Goal: Information Seeking & Learning: Learn about a topic

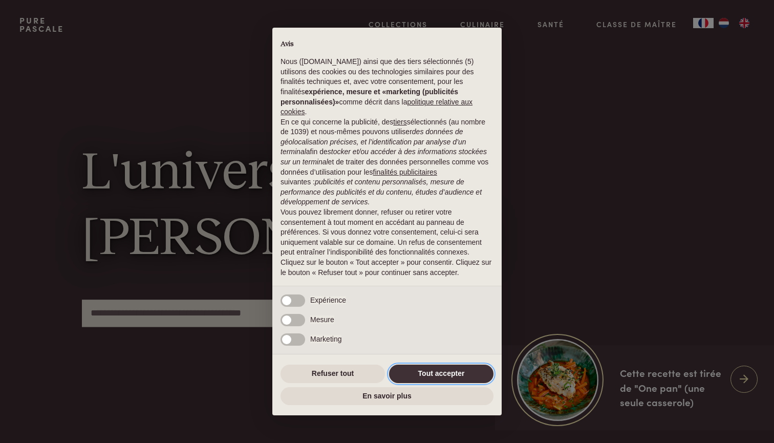
click at [456, 371] on button "Tout accepter" at bounding box center [441, 374] width 104 height 18
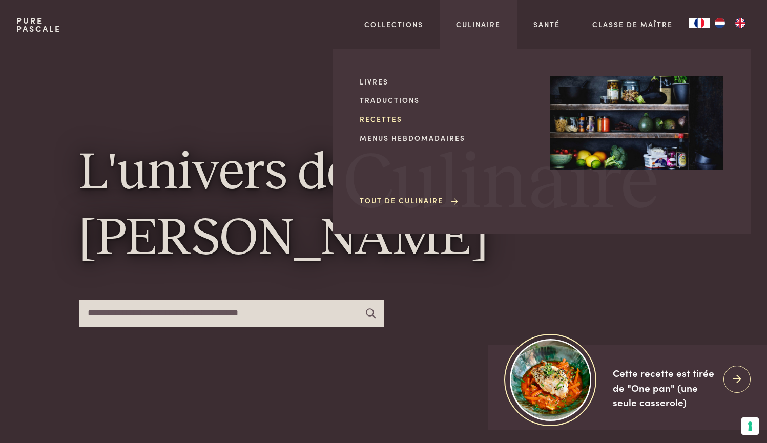
click at [381, 115] on link "Recettes" at bounding box center [447, 119] width 174 height 11
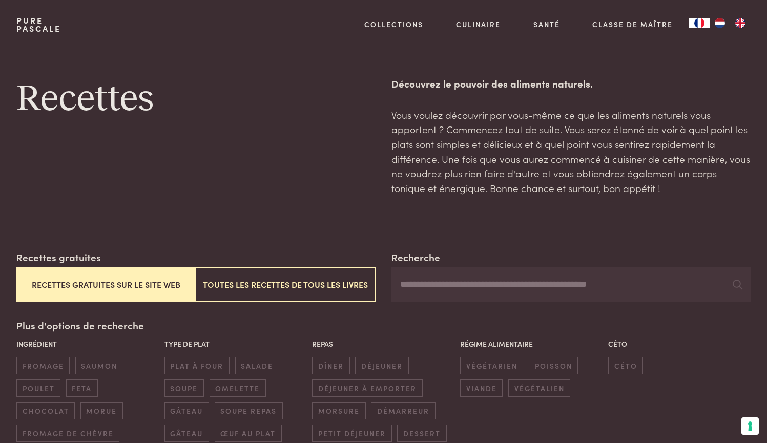
click at [718, 23] on img "NL" at bounding box center [719, 23] width 12 height 10
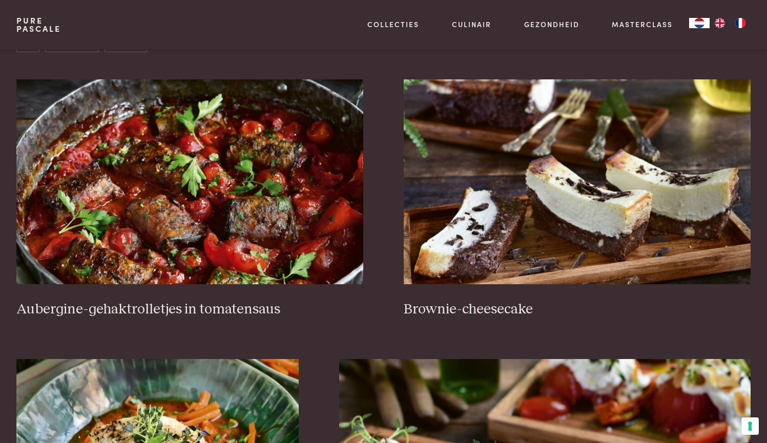
scroll to position [416, 0]
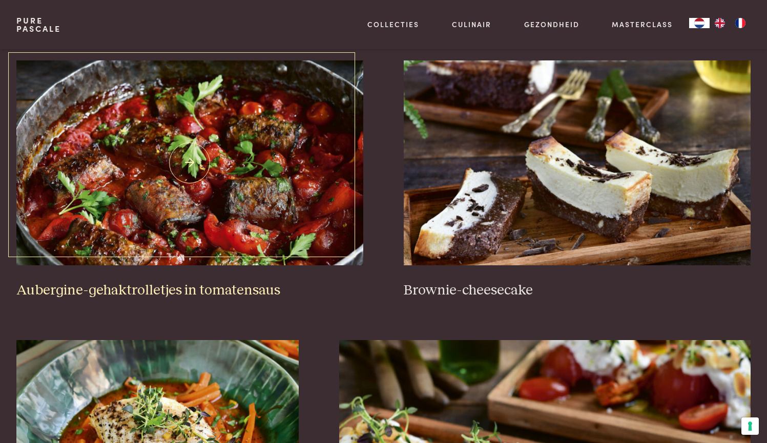
click at [200, 165] on img at bounding box center [189, 162] width 347 height 205
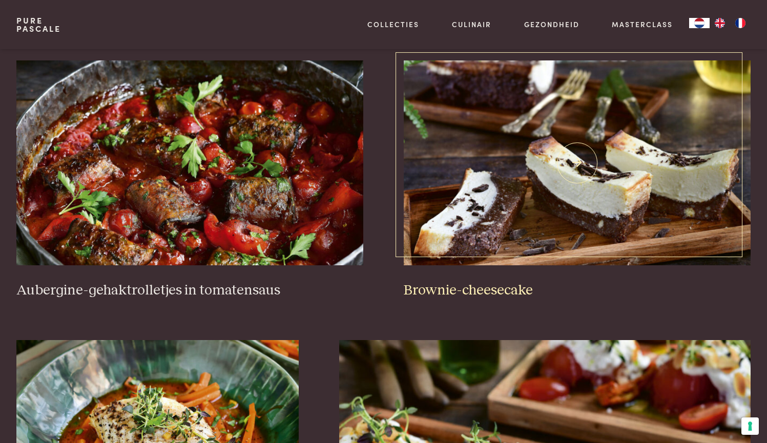
click at [581, 152] on img at bounding box center [577, 162] width 347 height 205
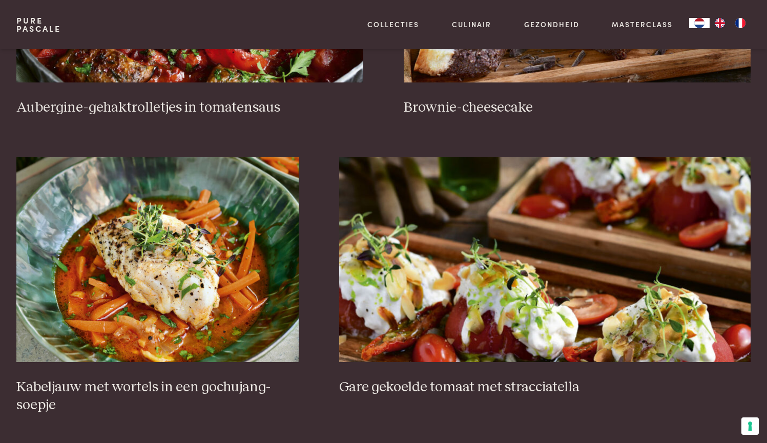
scroll to position [541, 0]
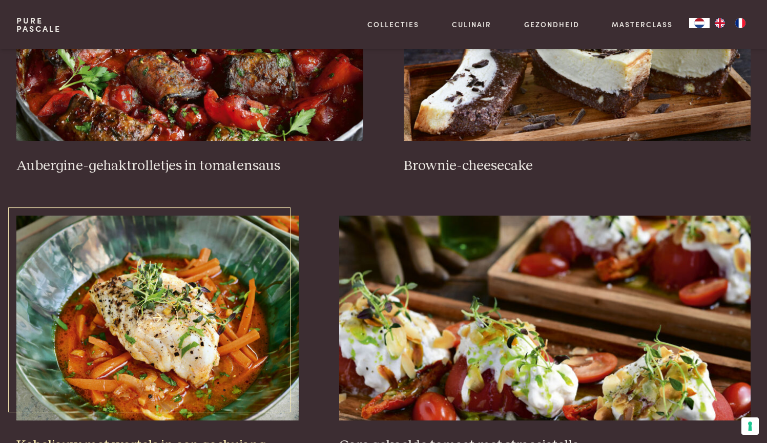
click at [151, 311] on img at bounding box center [157, 318] width 282 height 205
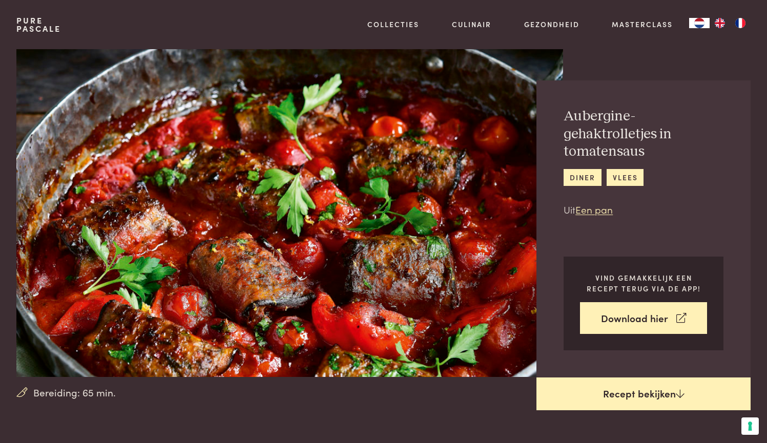
click at [588, 389] on link "Recept bekijken" at bounding box center [643, 393] width 214 height 33
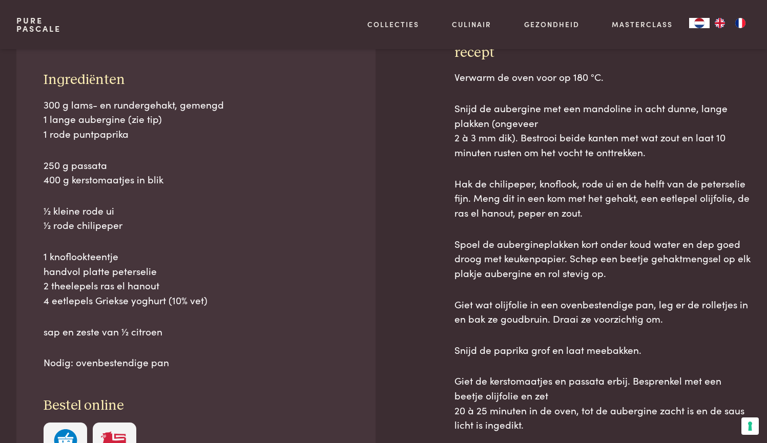
scroll to position [462, 0]
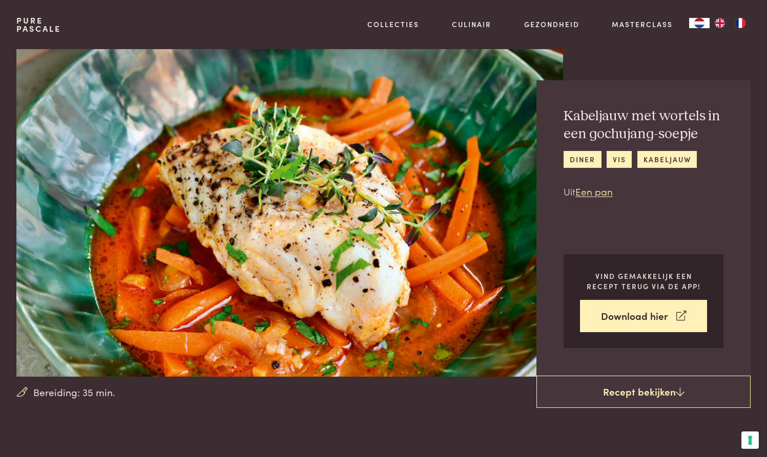
click at [203, 218] on img at bounding box center [289, 213] width 546 height 328
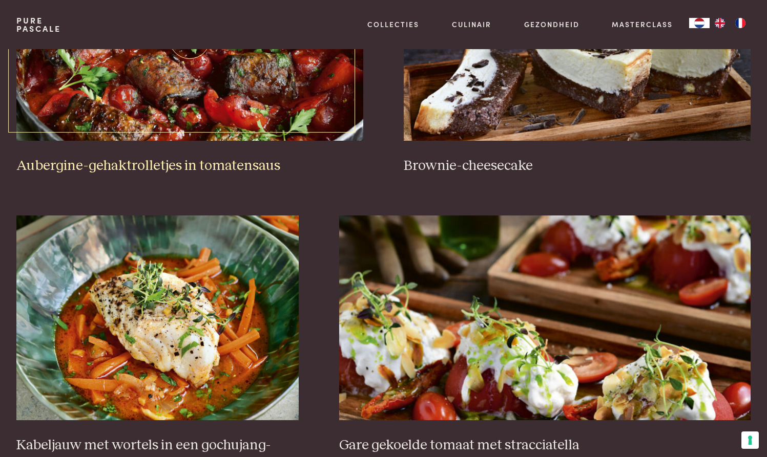
click at [200, 86] on img at bounding box center [189, 38] width 347 height 205
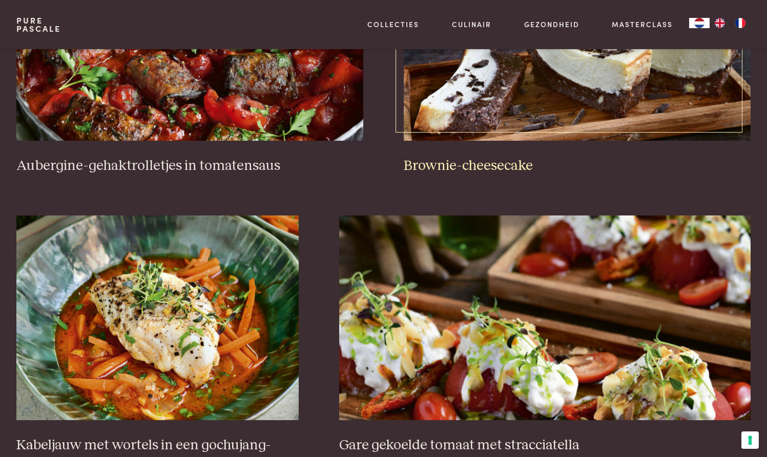
click at [517, 83] on img at bounding box center [577, 38] width 347 height 205
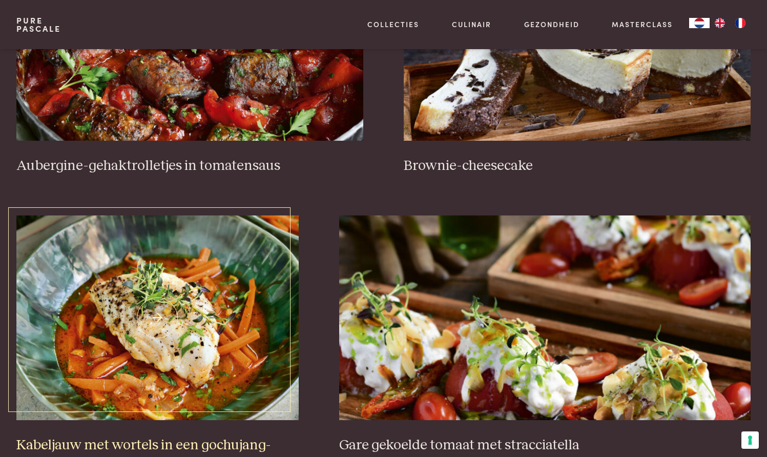
click at [150, 312] on img at bounding box center [157, 318] width 282 height 205
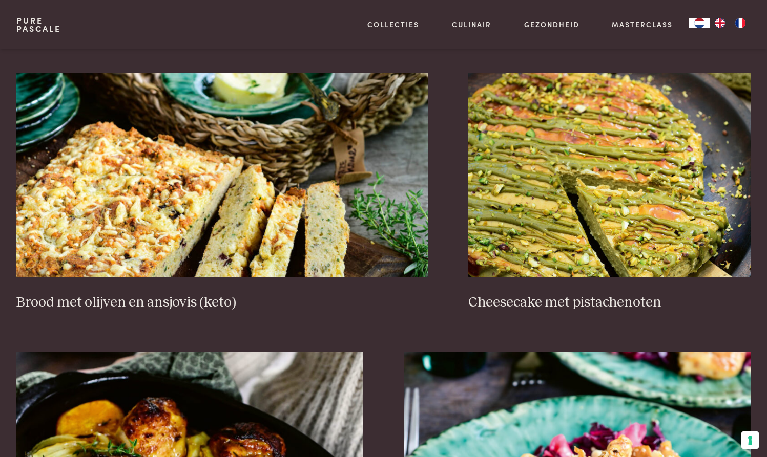
scroll to position [996, 0]
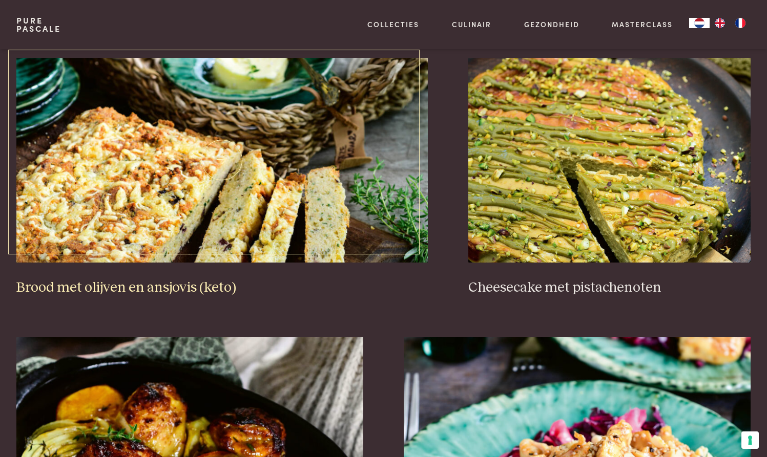
click at [216, 151] on img at bounding box center [221, 160] width 411 height 205
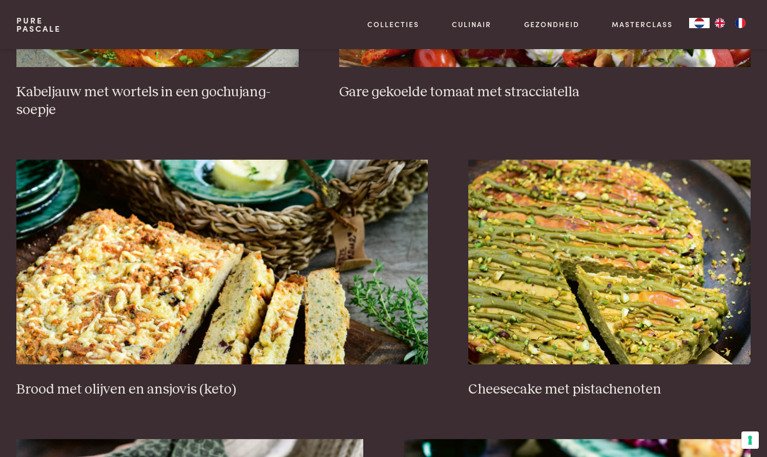
scroll to position [897, 0]
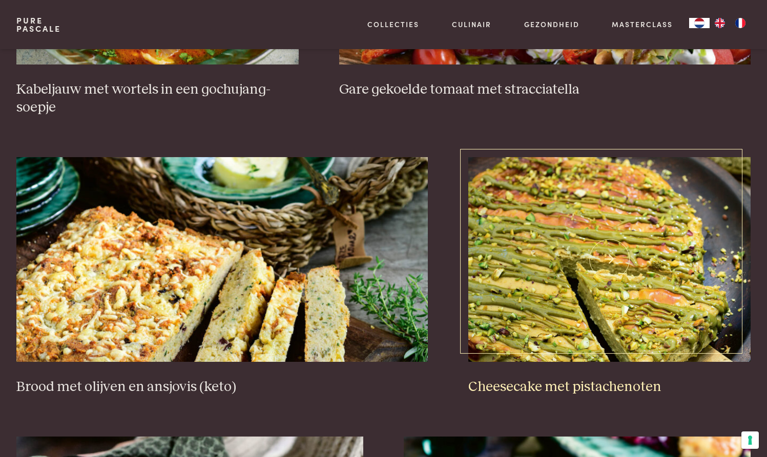
click at [610, 245] on img at bounding box center [609, 259] width 282 height 205
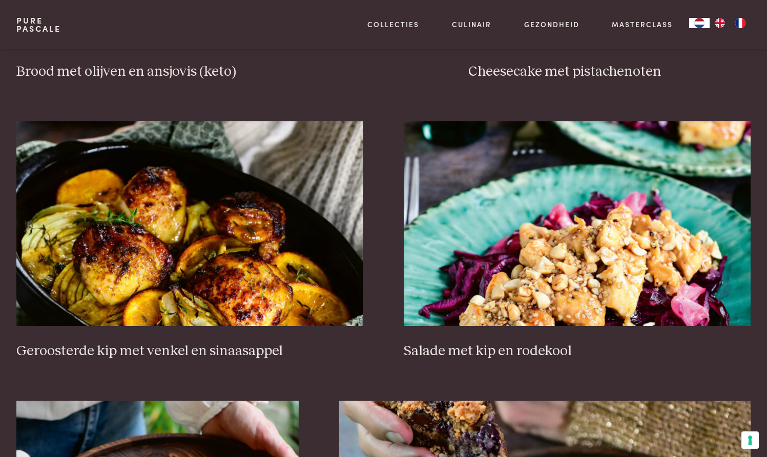
scroll to position [1214, 0]
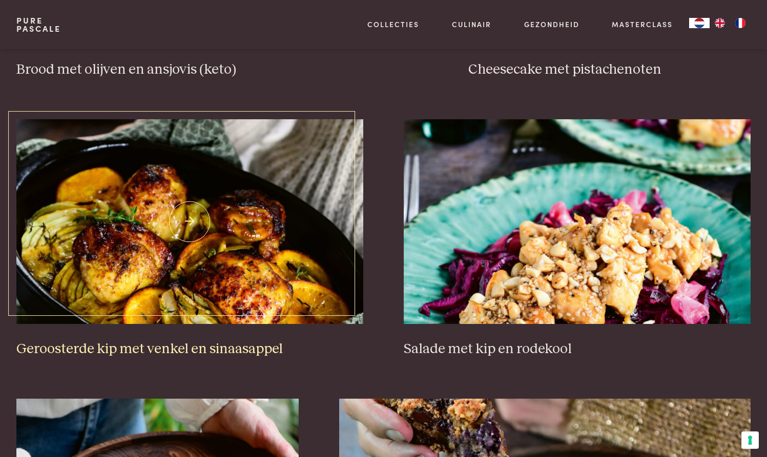
click at [231, 218] on img at bounding box center [189, 221] width 347 height 205
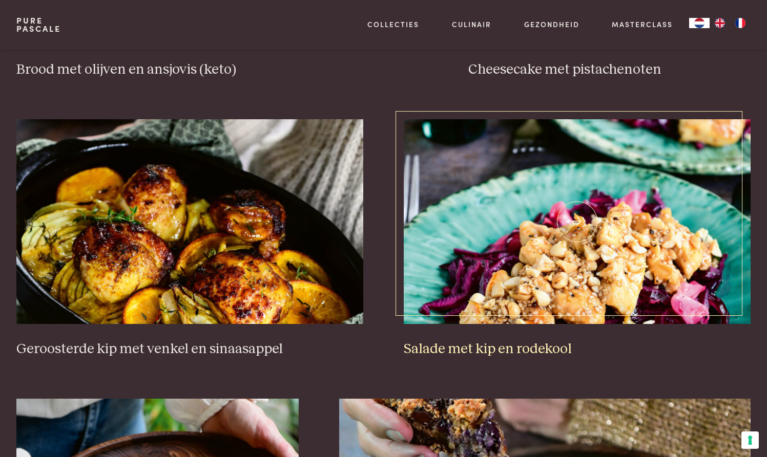
click at [547, 235] on img at bounding box center [577, 221] width 347 height 205
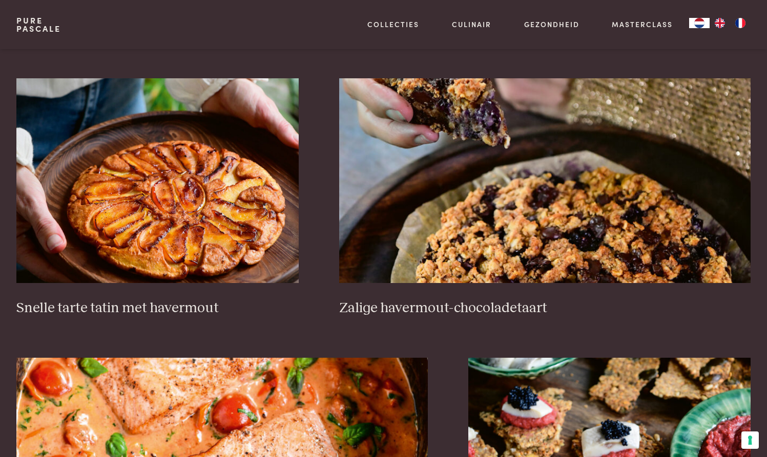
scroll to position [1542, 0]
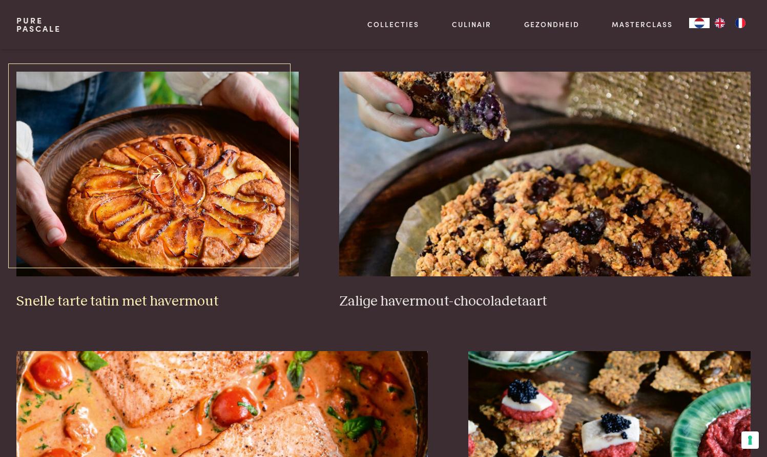
click at [153, 163] on img at bounding box center [157, 174] width 282 height 205
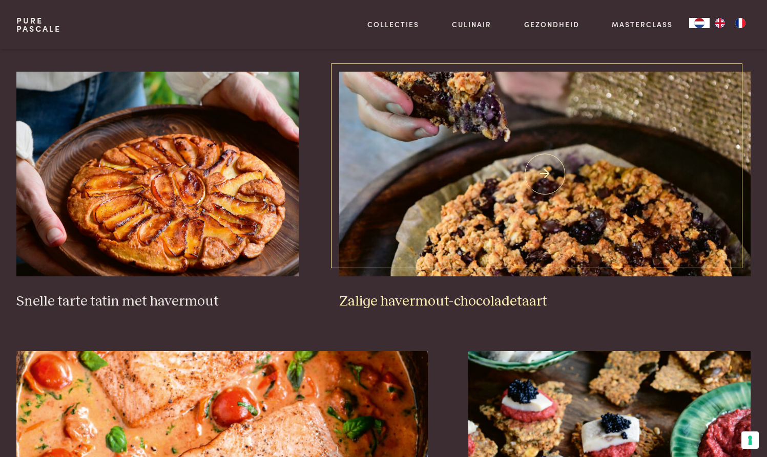
click at [546, 155] on img at bounding box center [544, 174] width 411 height 205
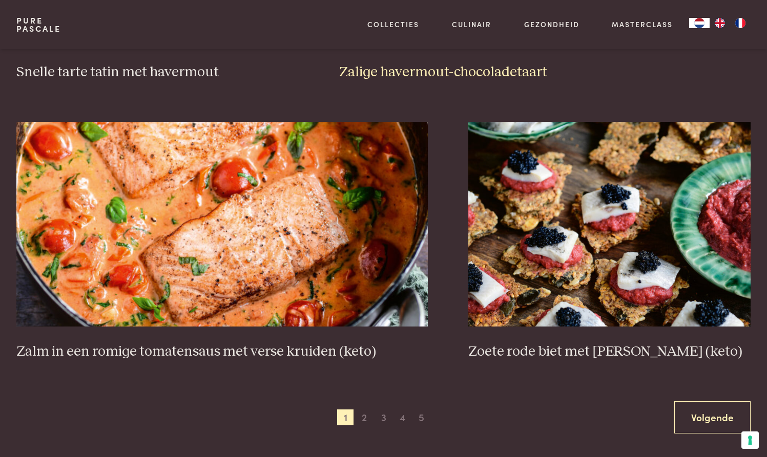
scroll to position [1785, 0]
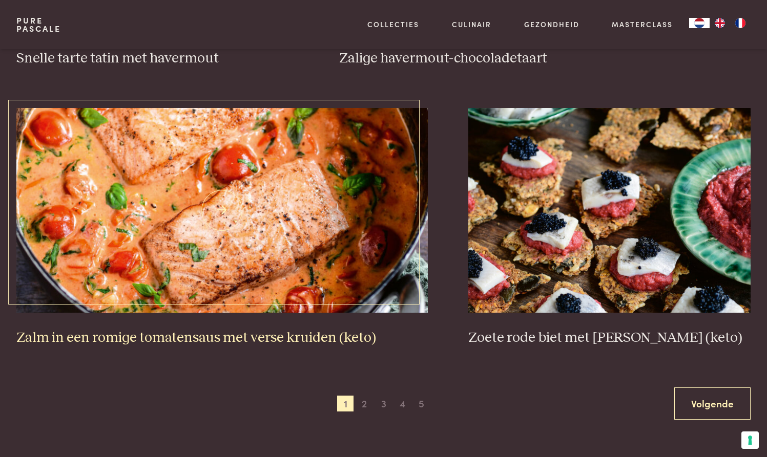
click at [220, 206] on img at bounding box center [221, 210] width 411 height 205
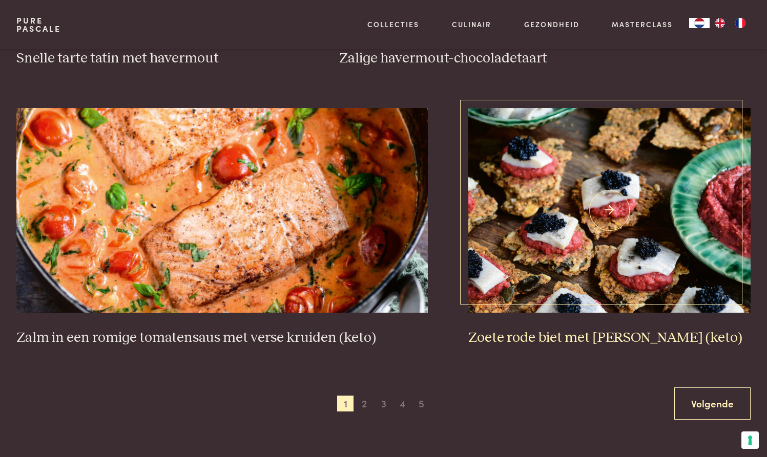
click at [609, 210] on img at bounding box center [609, 210] width 282 height 205
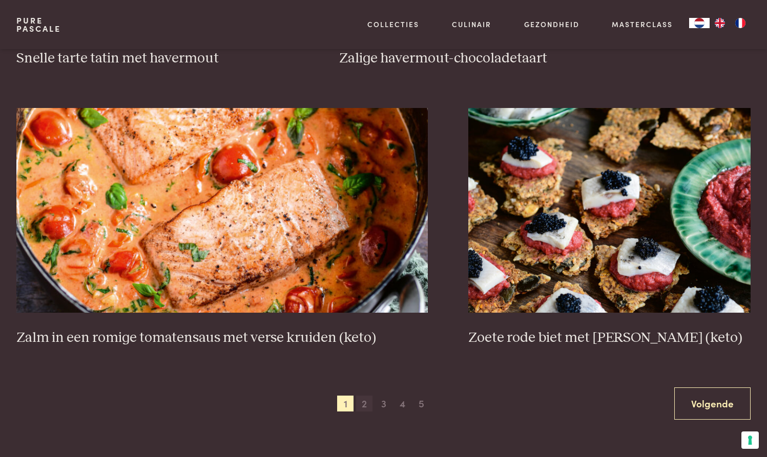
click at [367, 398] on span "2" at bounding box center [364, 404] width 16 height 16
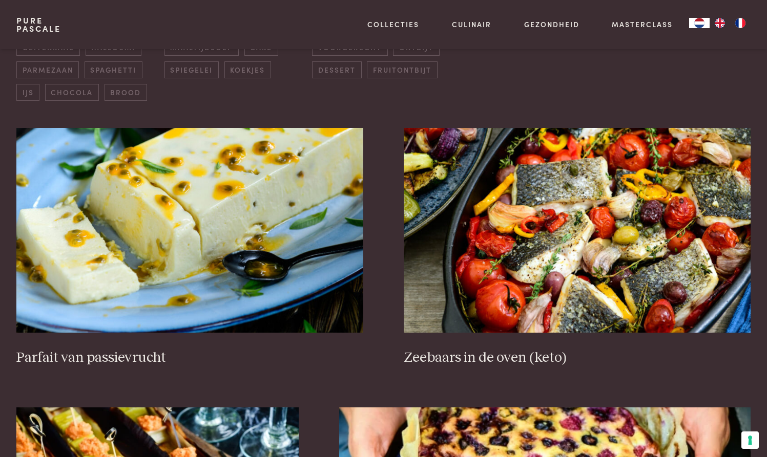
scroll to position [354, 0]
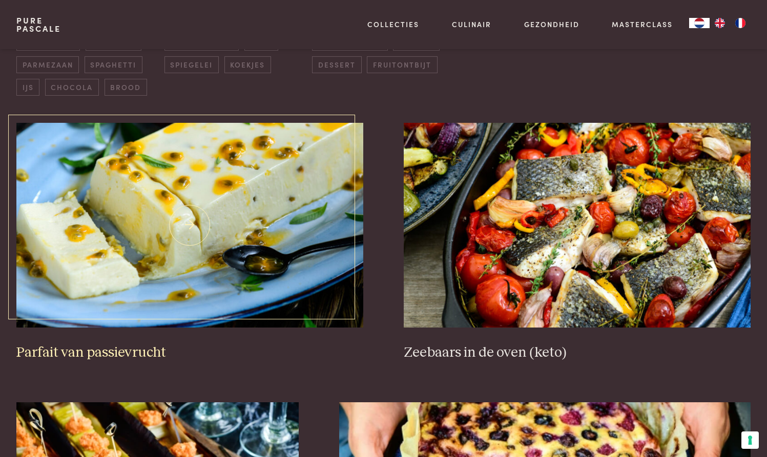
click at [187, 198] on img at bounding box center [189, 225] width 347 height 205
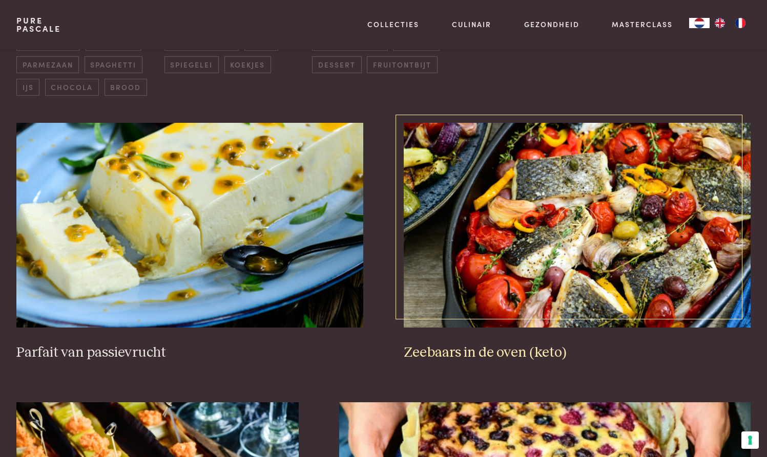
click at [592, 214] on img at bounding box center [577, 225] width 347 height 205
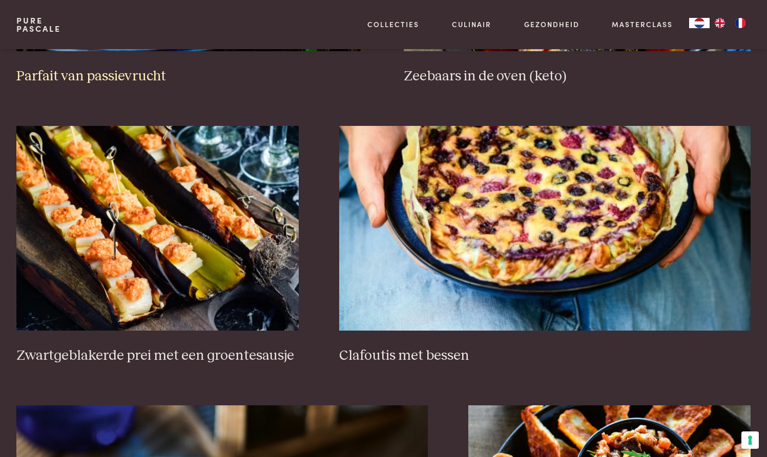
scroll to position [637, 0]
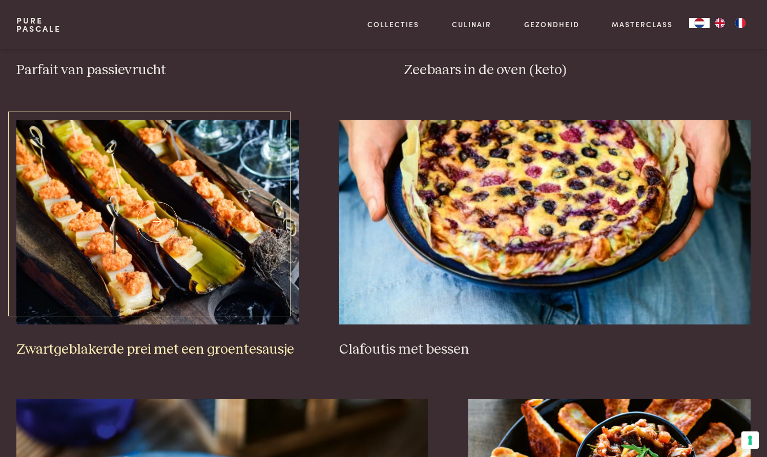
click at [160, 210] on img at bounding box center [157, 222] width 282 height 205
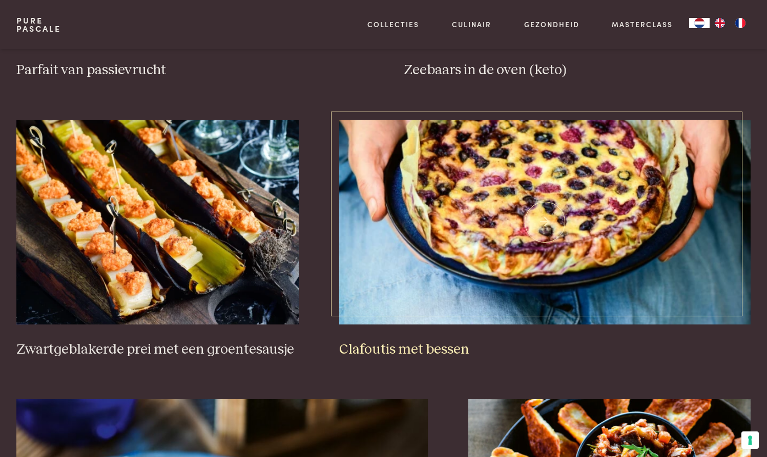
click at [539, 219] on img at bounding box center [544, 222] width 411 height 205
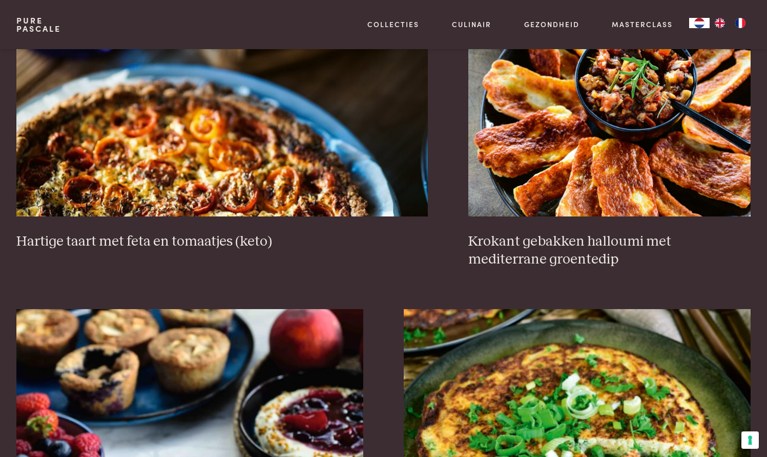
scroll to position [1031, 0]
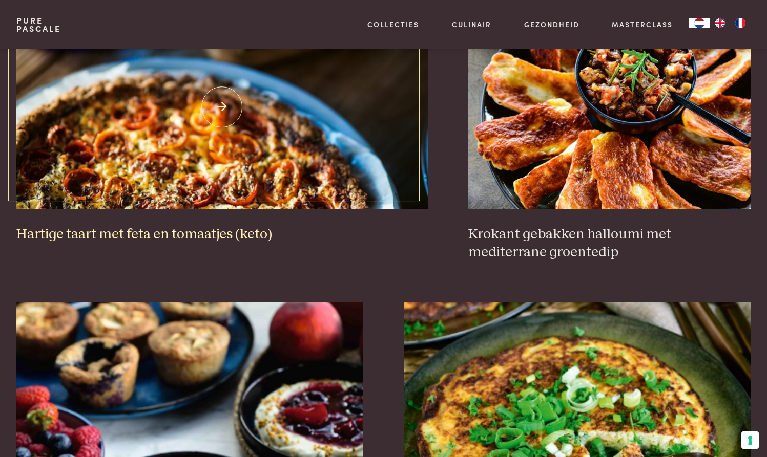
click at [222, 108] on img at bounding box center [221, 107] width 411 height 205
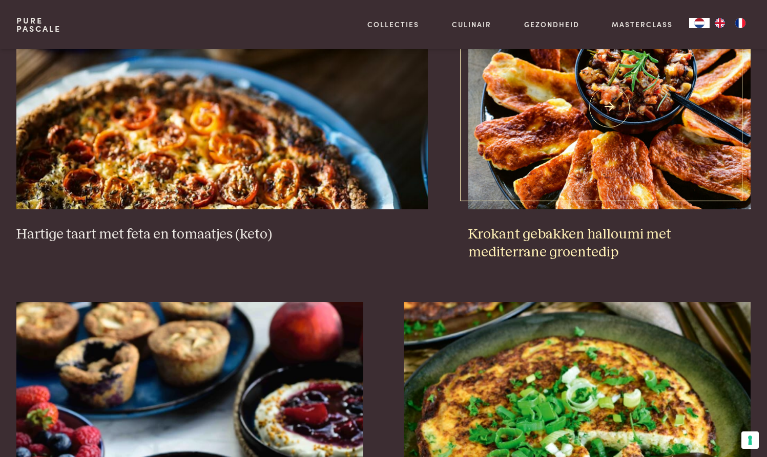
click at [611, 98] on img at bounding box center [609, 107] width 282 height 205
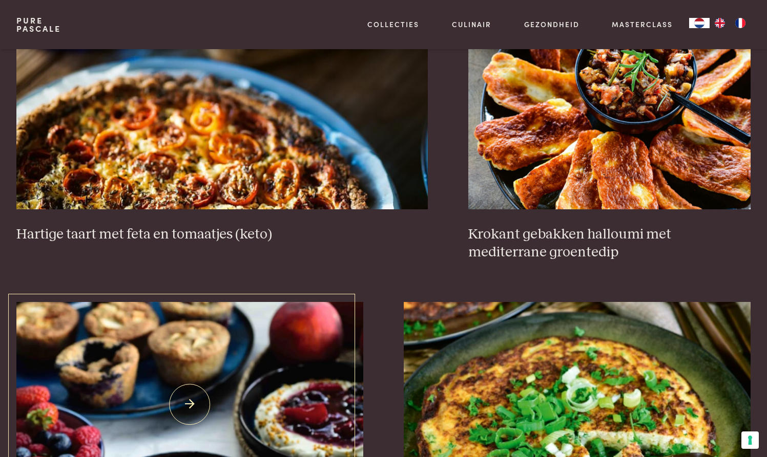
click at [191, 403] on img at bounding box center [189, 404] width 347 height 205
click at [544, 403] on img at bounding box center [577, 404] width 347 height 205
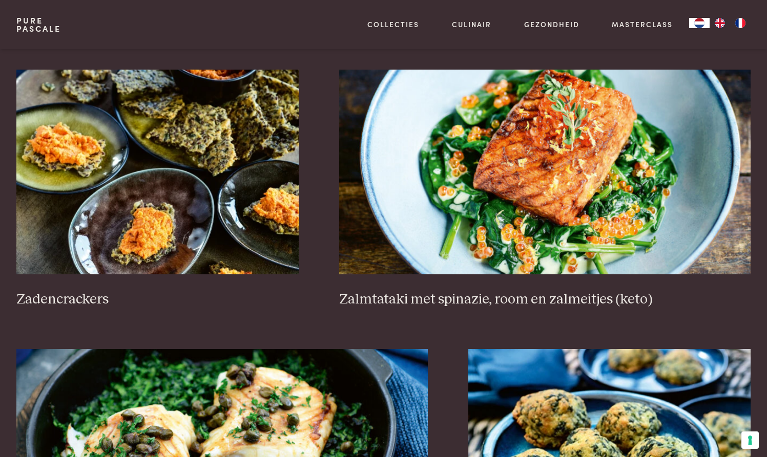
scroll to position [1550, 0]
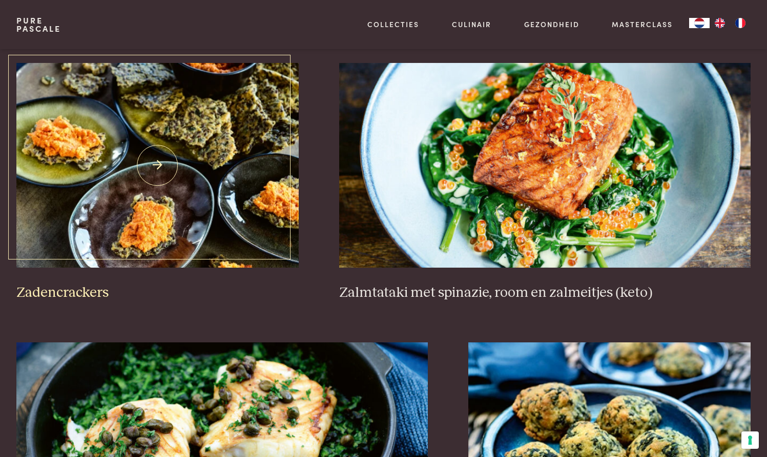
click at [150, 164] on img at bounding box center [157, 165] width 282 height 205
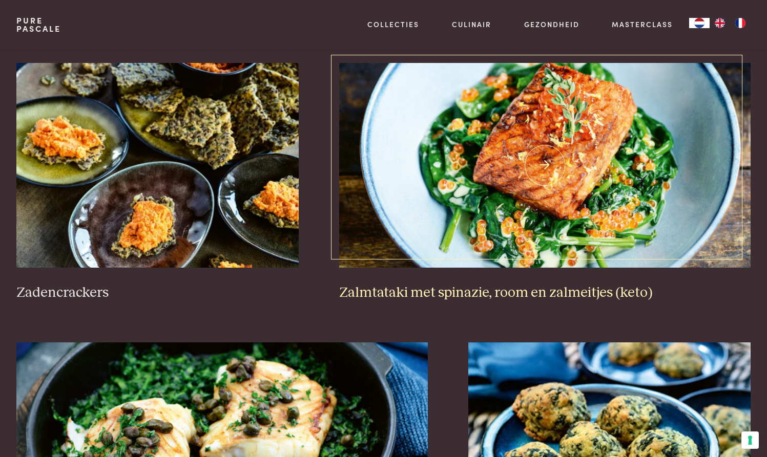
click at [540, 156] on img at bounding box center [544, 165] width 411 height 205
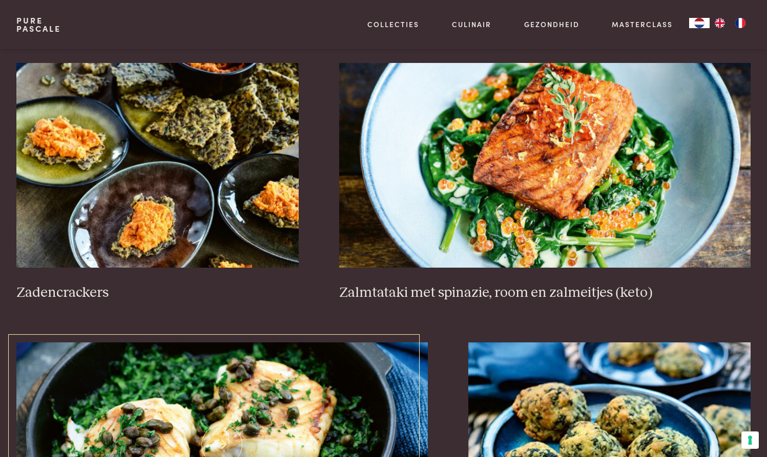
click at [227, 444] on img at bounding box center [221, 445] width 411 height 205
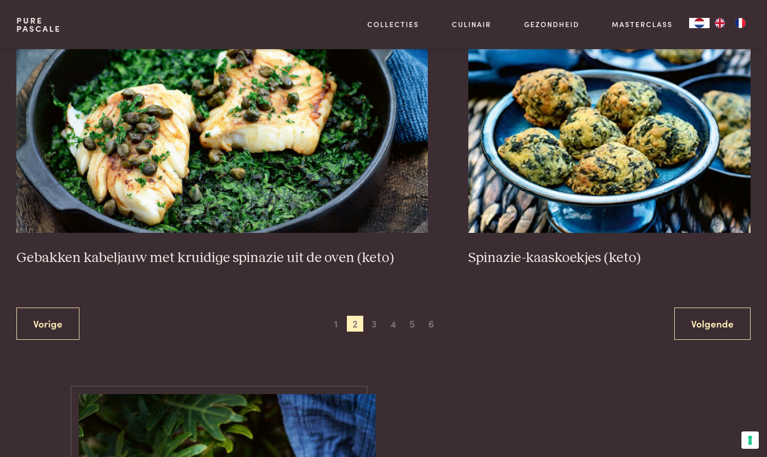
scroll to position [1865, 0]
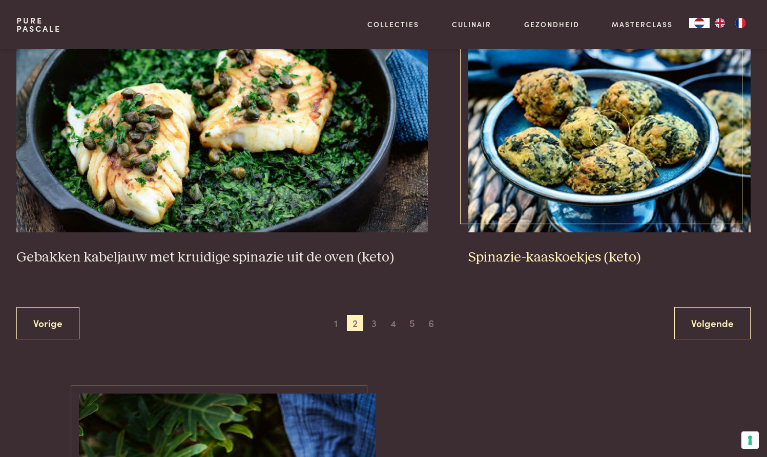
click at [593, 132] on img at bounding box center [609, 130] width 282 height 205
click at [372, 315] on span "3" at bounding box center [374, 323] width 16 height 16
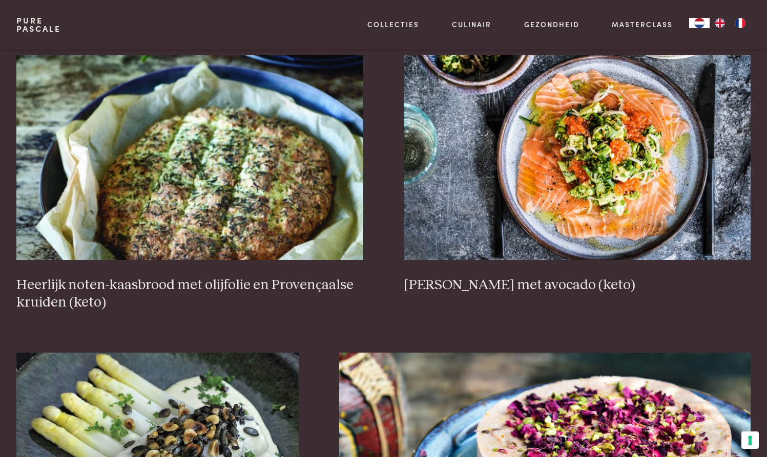
scroll to position [427, 0]
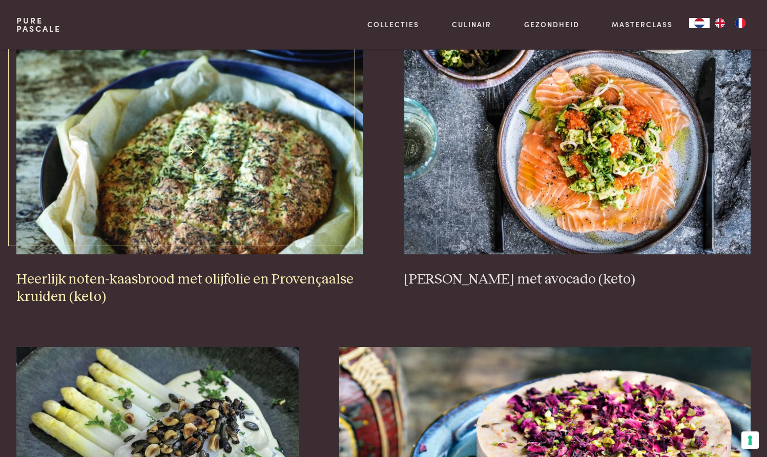
click at [156, 165] on img at bounding box center [189, 152] width 347 height 205
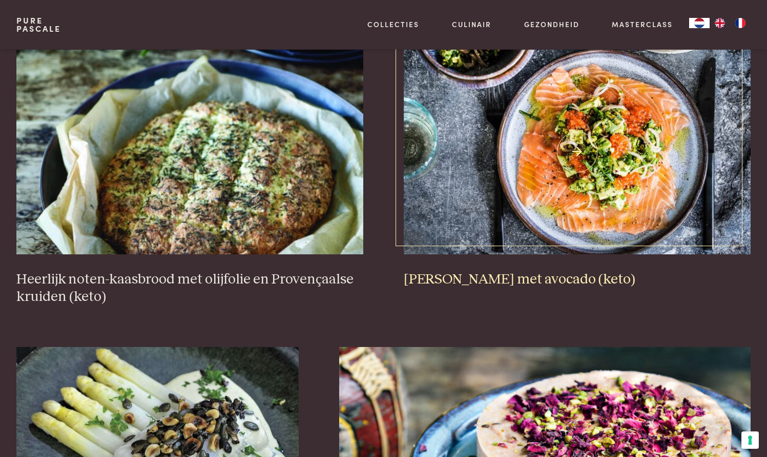
click at [578, 142] on img at bounding box center [577, 152] width 347 height 205
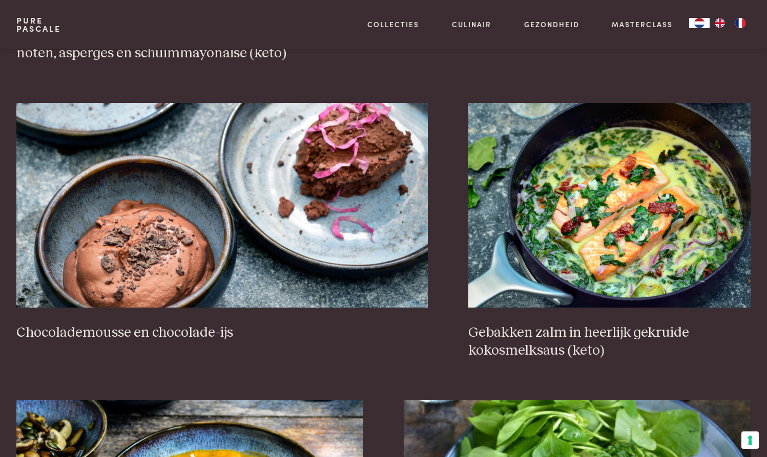
scroll to position [964, 0]
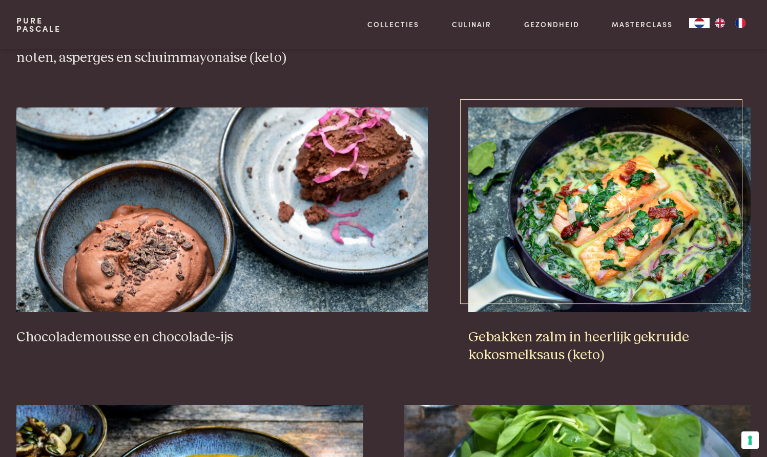
click at [606, 208] on img at bounding box center [609, 210] width 282 height 205
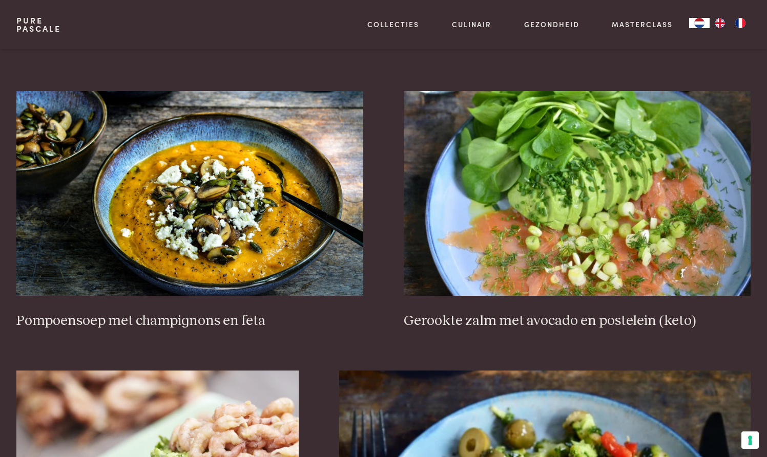
scroll to position [1237, 0]
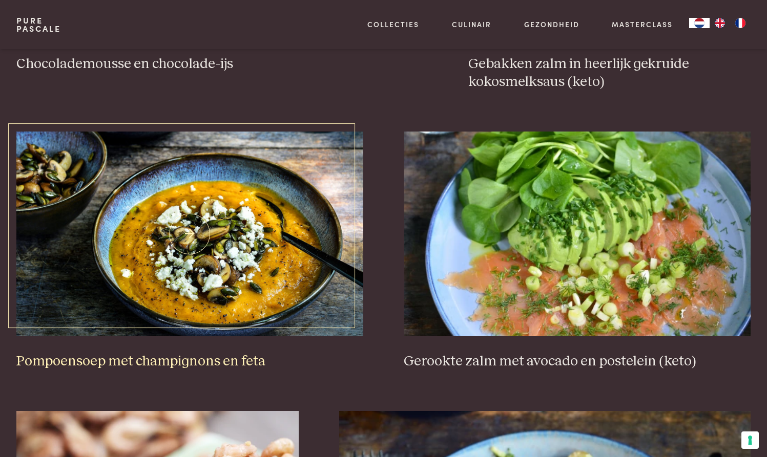
click at [187, 225] on img at bounding box center [189, 234] width 347 height 205
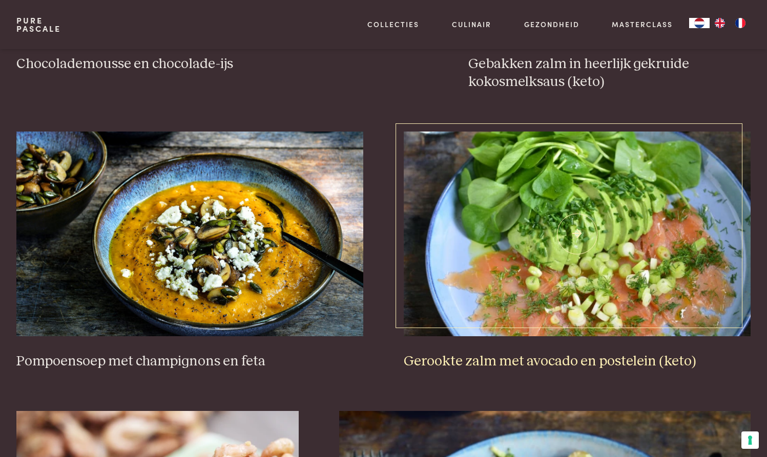
click at [554, 229] on img at bounding box center [577, 234] width 347 height 205
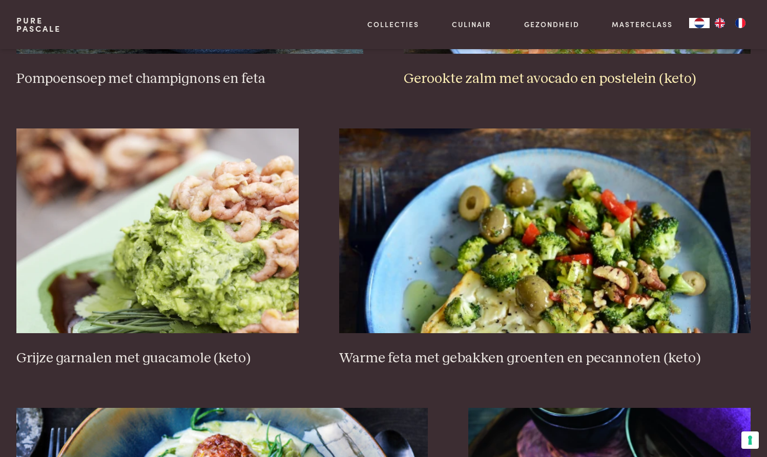
scroll to position [1495, 0]
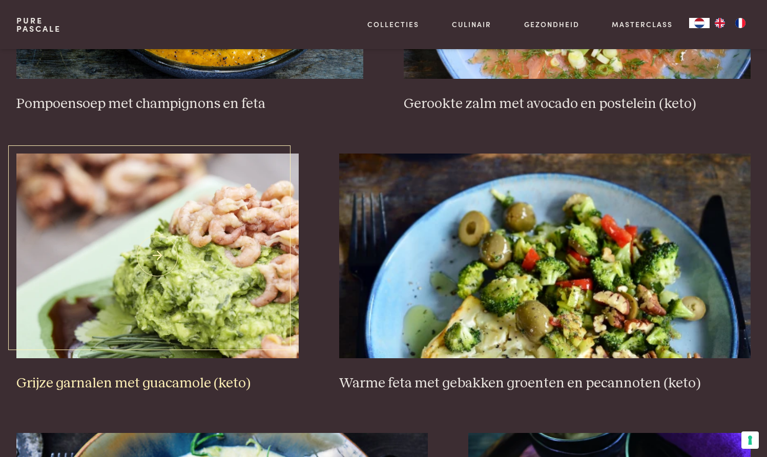
click at [152, 250] on img at bounding box center [157, 256] width 282 height 205
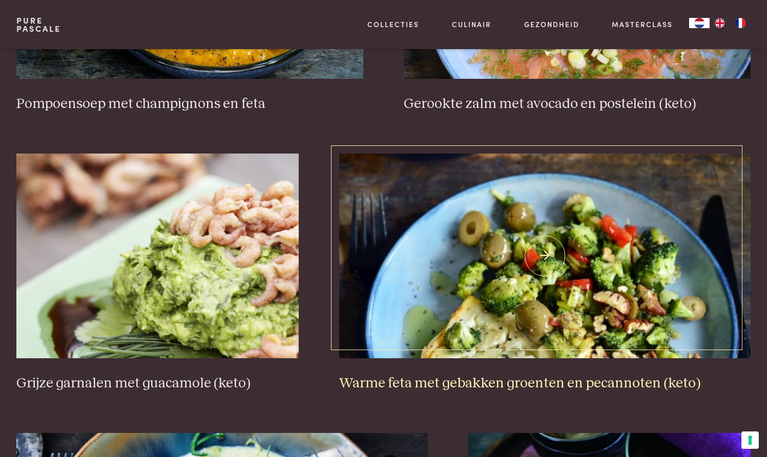
click at [542, 256] on img at bounding box center [544, 256] width 411 height 205
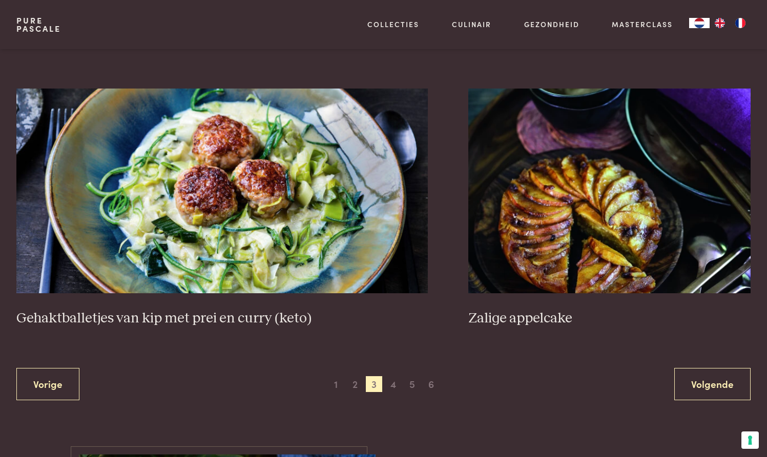
scroll to position [1859, 0]
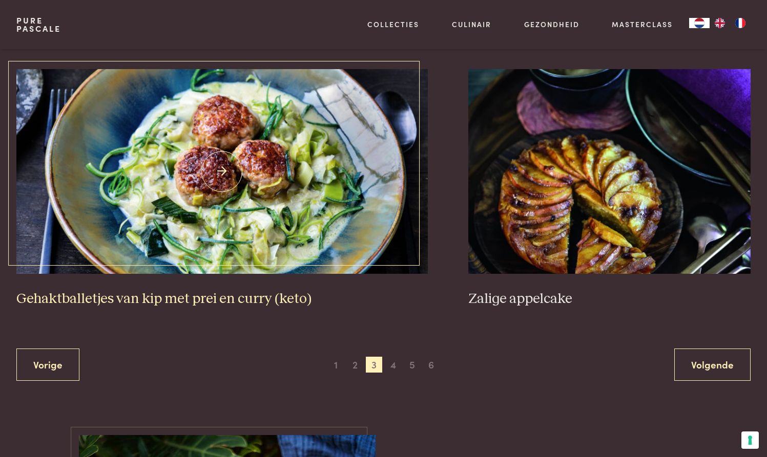
click at [221, 162] on img at bounding box center [221, 171] width 411 height 205
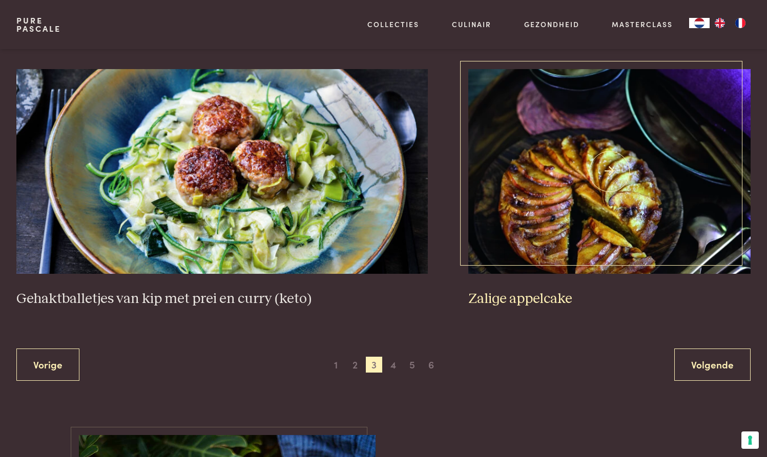
click at [589, 171] on img at bounding box center [609, 171] width 282 height 205
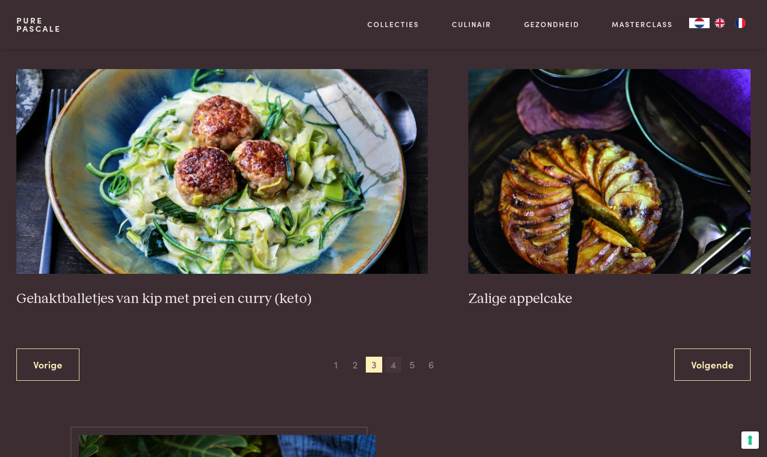
click at [390, 361] on span "4" at bounding box center [393, 365] width 16 height 16
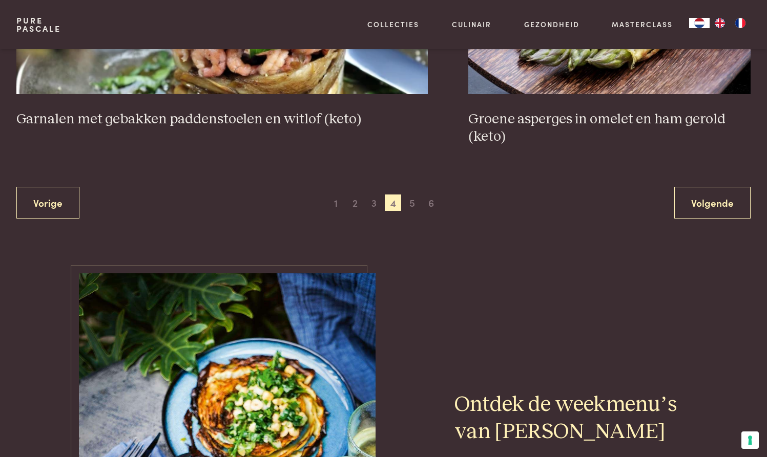
scroll to position [2036, 0]
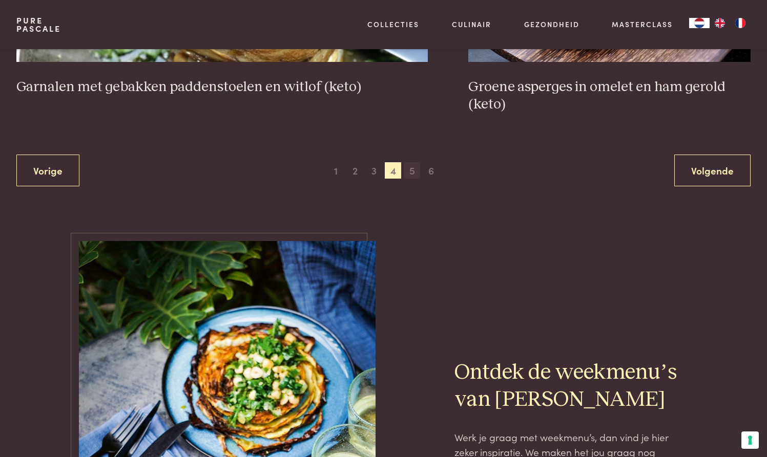
click at [416, 162] on span "5" at bounding box center [412, 170] width 16 height 16
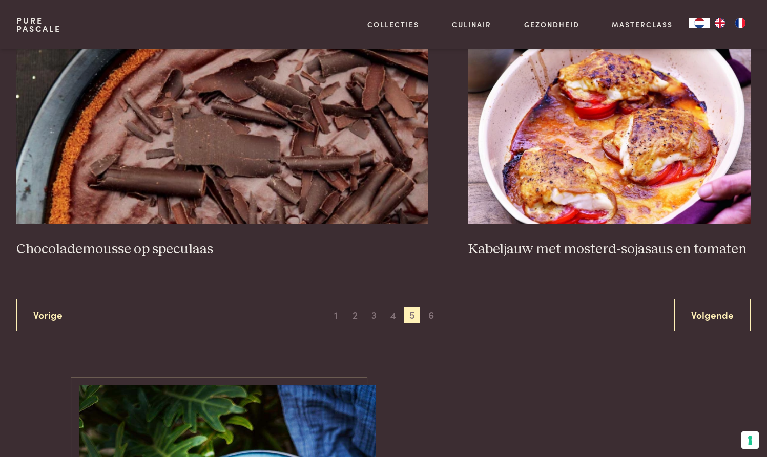
scroll to position [1879, 0]
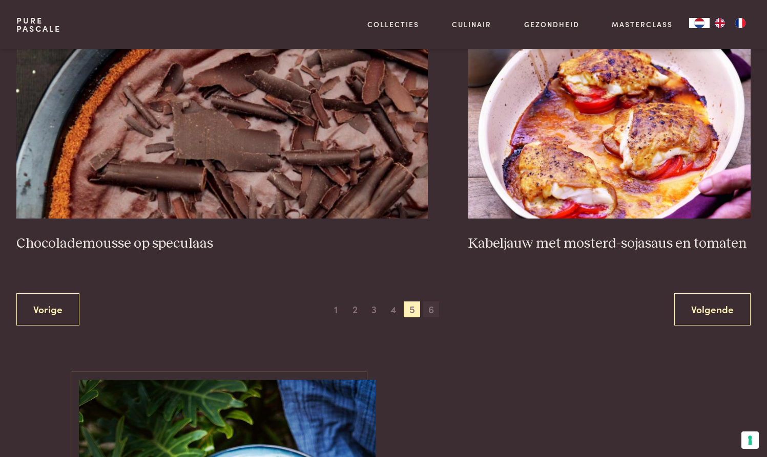
click at [432, 303] on span "6" at bounding box center [431, 310] width 16 height 16
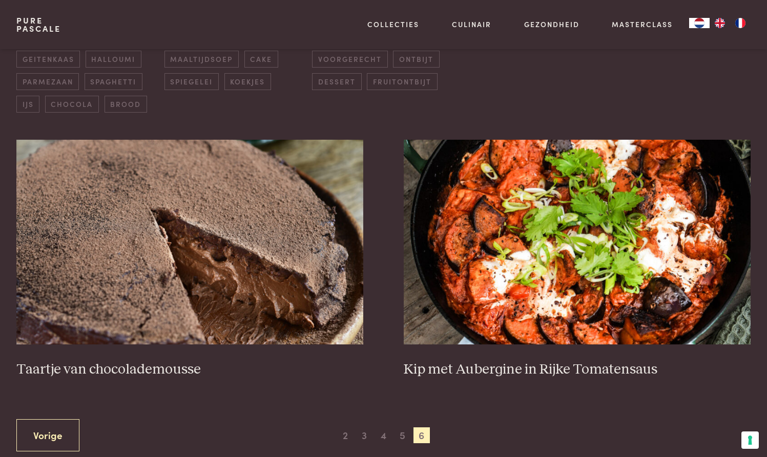
scroll to position [357, 0]
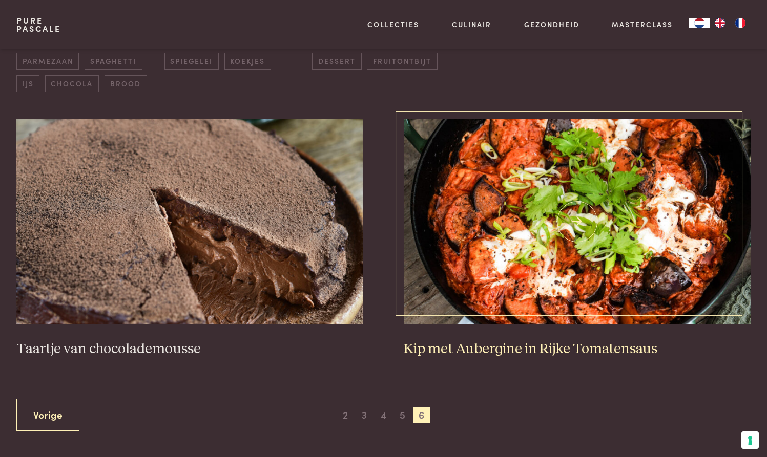
click at [584, 215] on img at bounding box center [577, 221] width 347 height 205
click at [575, 216] on img at bounding box center [577, 221] width 347 height 205
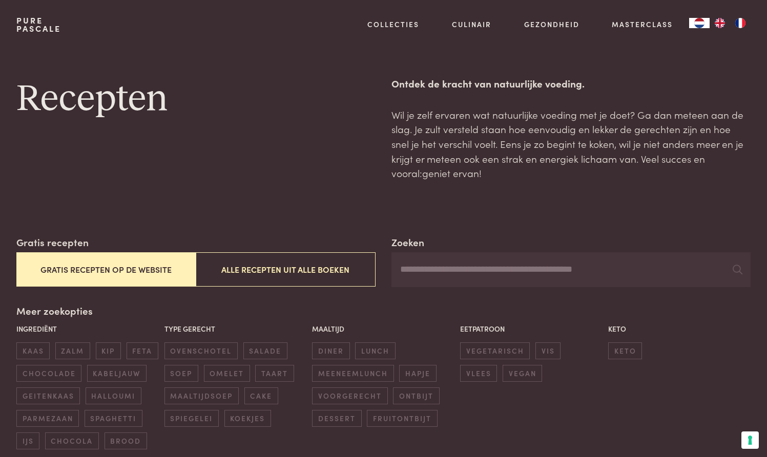
scroll to position [0, 0]
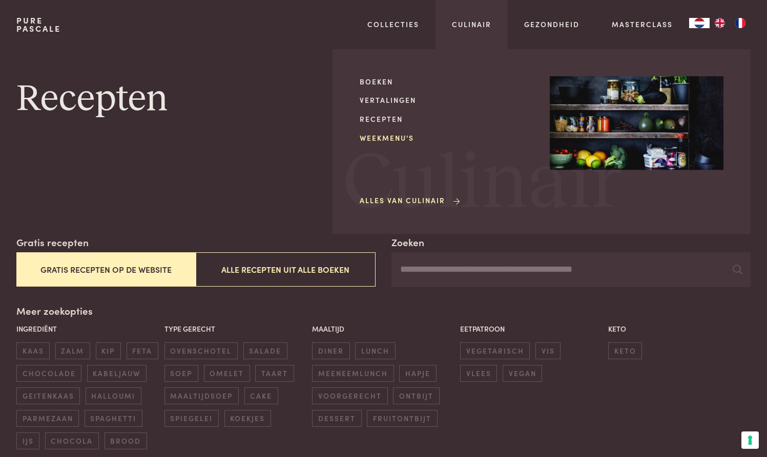
click at [390, 137] on link "Weekmenu's" at bounding box center [447, 138] width 174 height 11
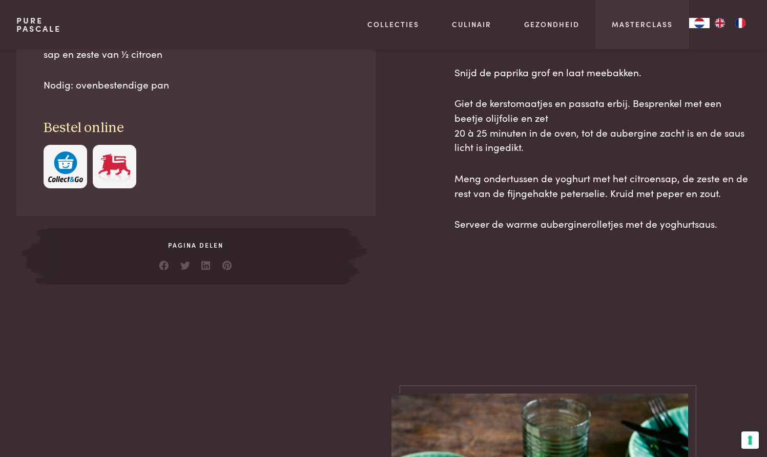
scroll to position [758, 0]
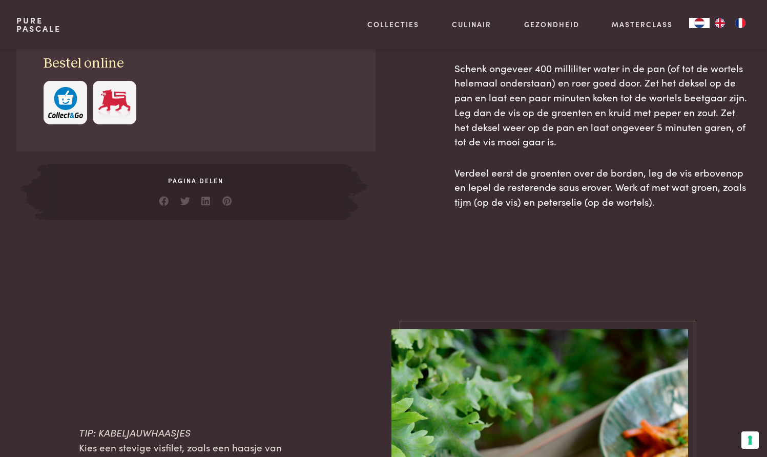
scroll to position [714, 0]
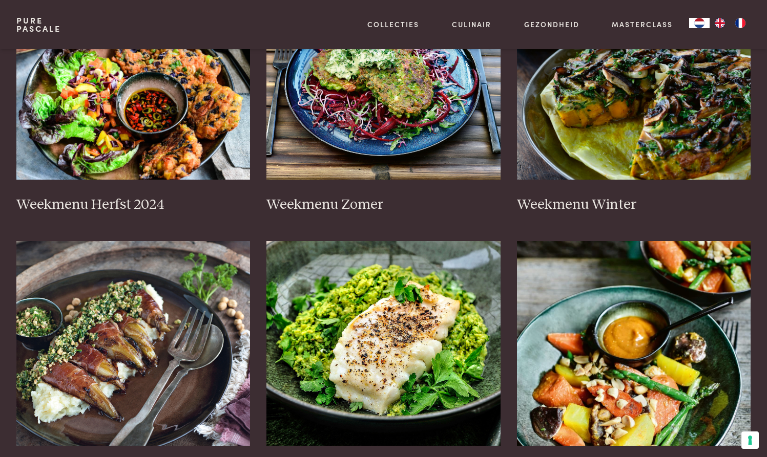
scroll to position [250, 0]
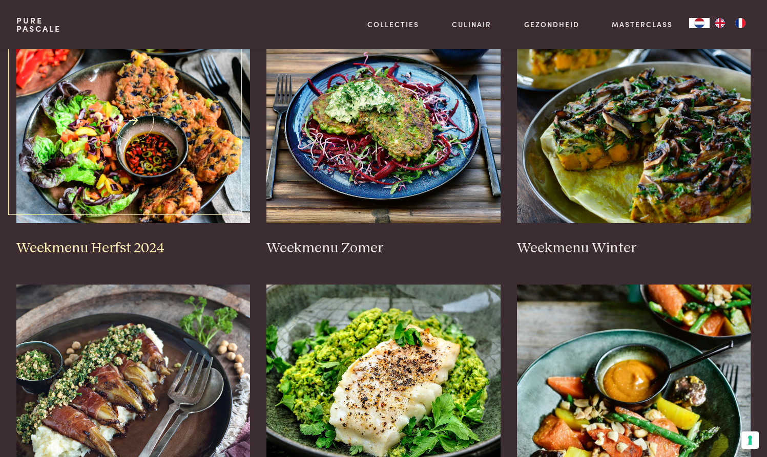
click at [108, 131] on img at bounding box center [133, 120] width 234 height 205
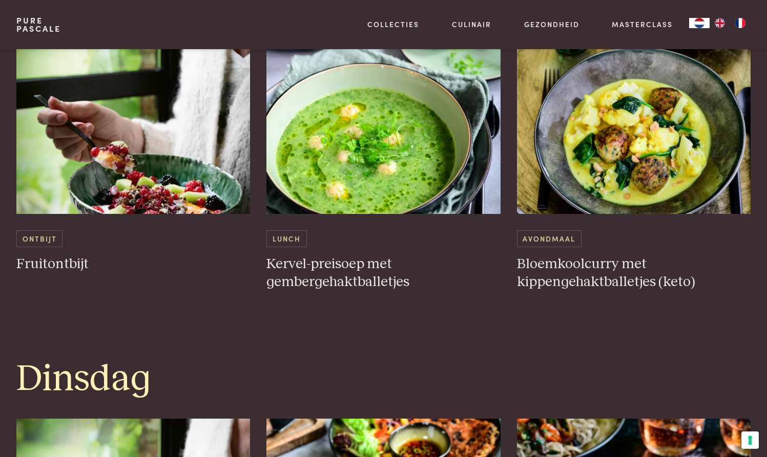
scroll to position [657, 0]
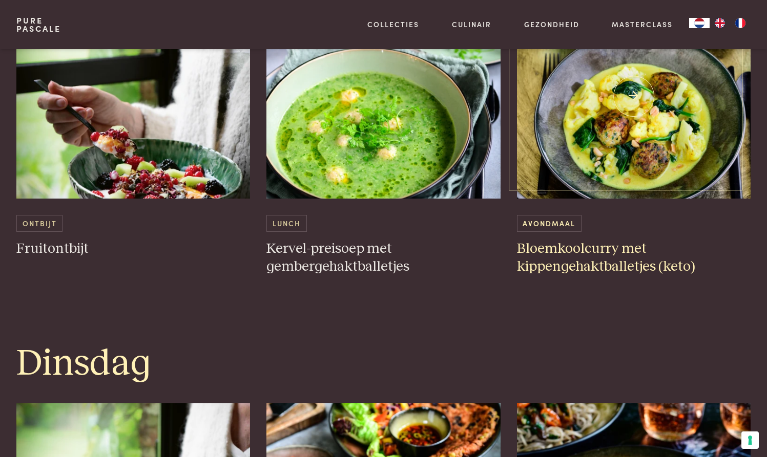
click at [649, 114] on img at bounding box center [634, 96] width 234 height 205
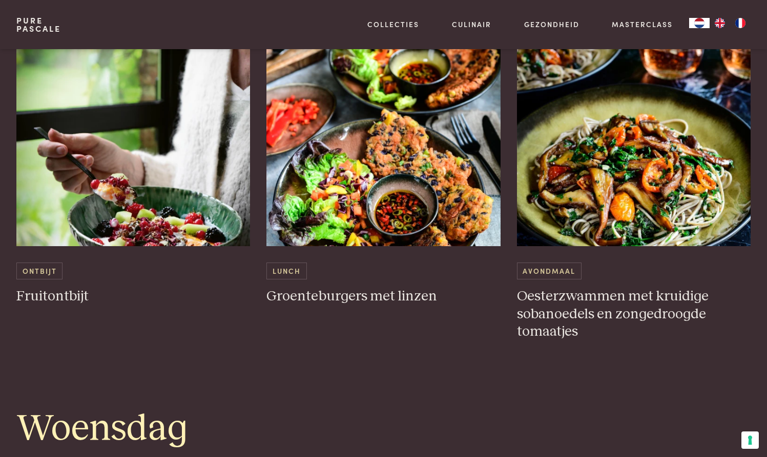
scroll to position [999, 0]
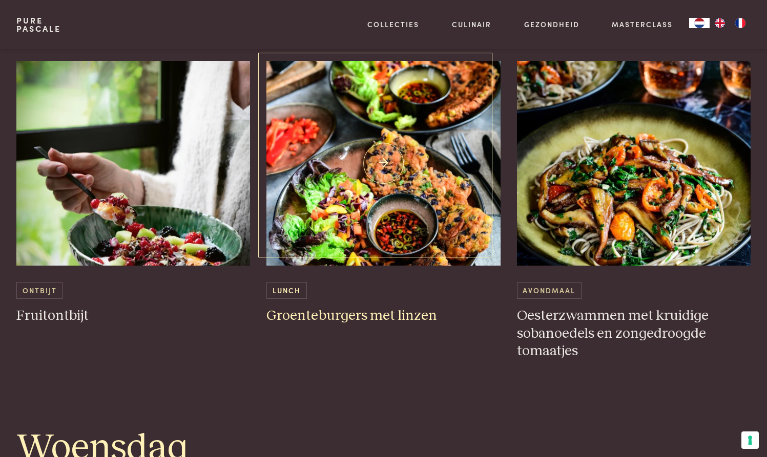
click at [392, 168] on img at bounding box center [383, 163] width 234 height 205
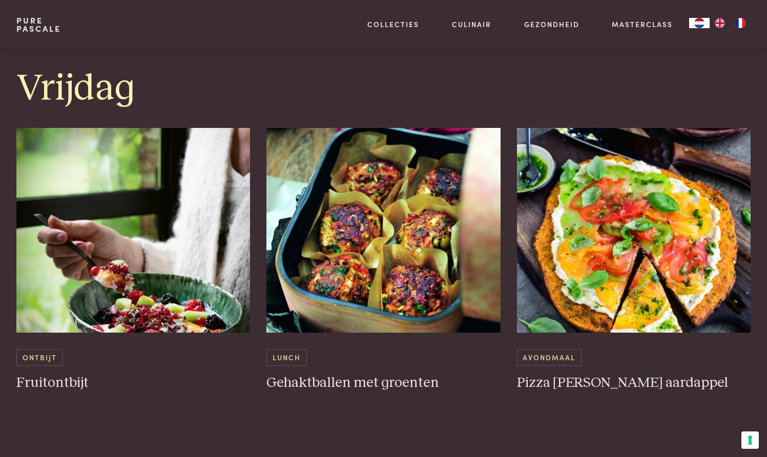
scroll to position [2185, 0]
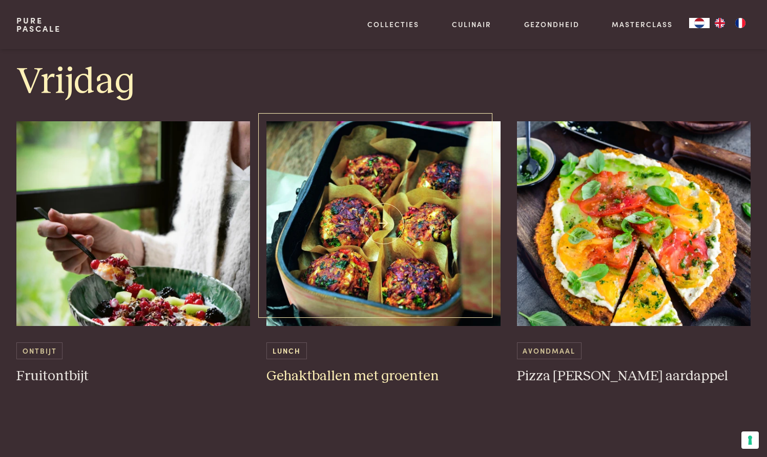
click at [382, 212] on img at bounding box center [383, 223] width 234 height 205
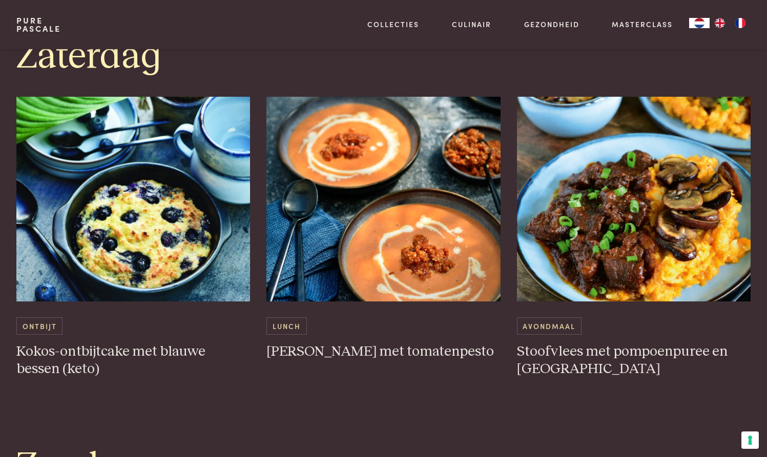
scroll to position [2604, 0]
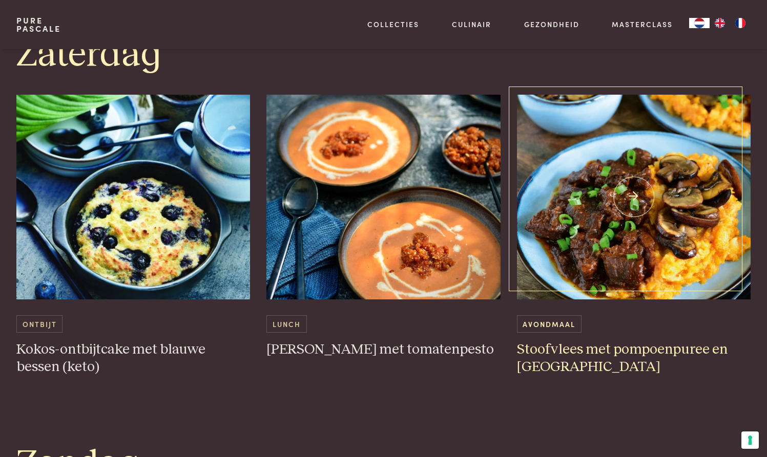
click at [629, 189] on img at bounding box center [634, 197] width 234 height 205
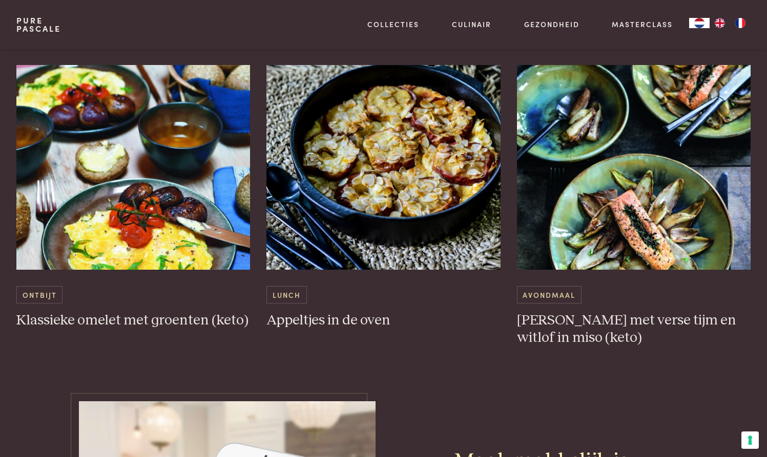
scroll to position [3057, 0]
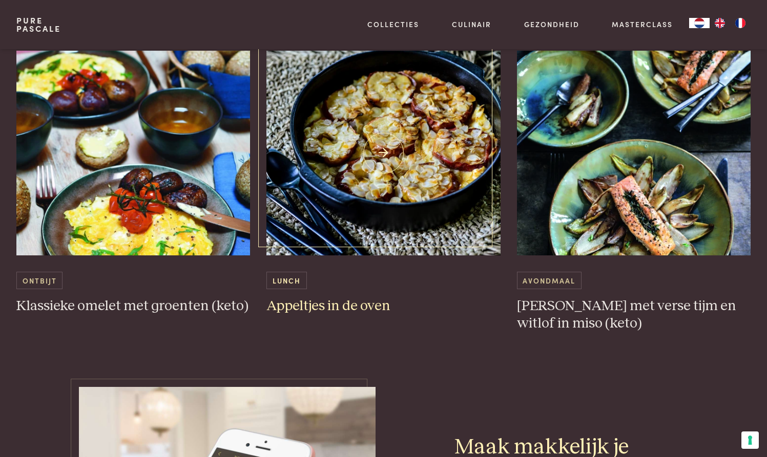
click at [390, 133] on img at bounding box center [383, 153] width 234 height 205
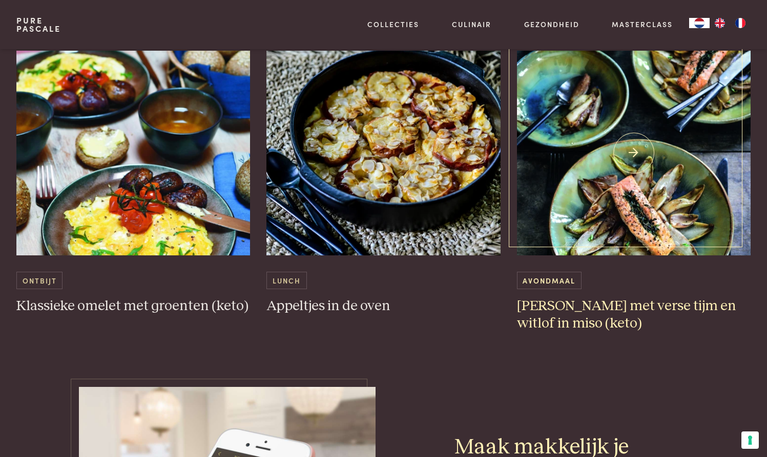
click at [633, 146] on img at bounding box center [634, 153] width 234 height 205
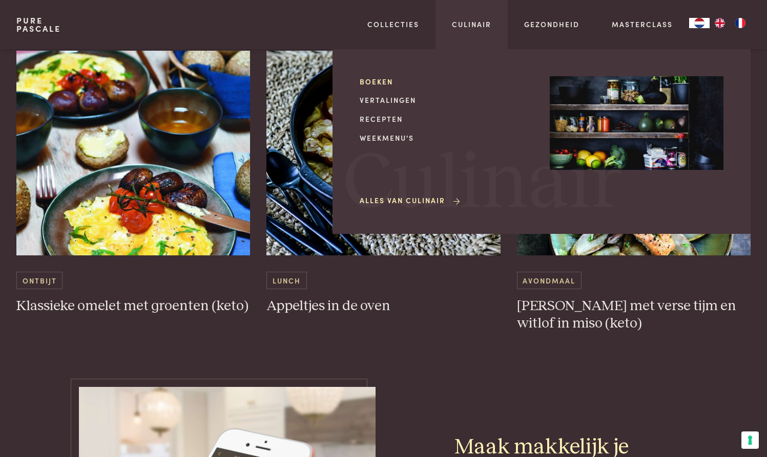
click at [386, 79] on link "Boeken" at bounding box center [447, 81] width 174 height 11
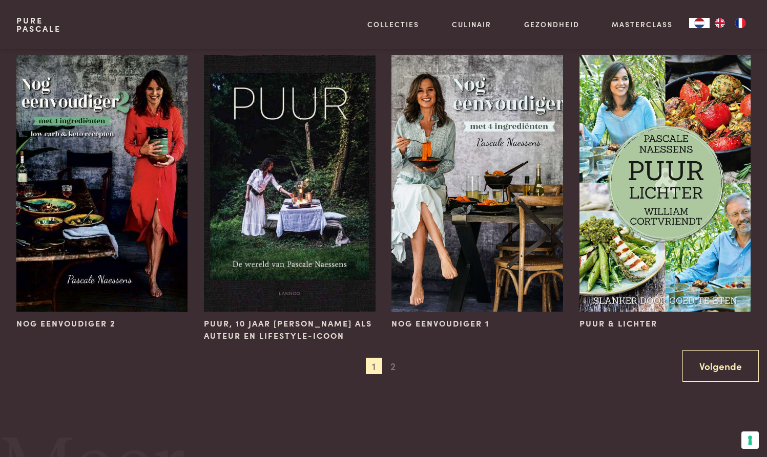
scroll to position [971, 0]
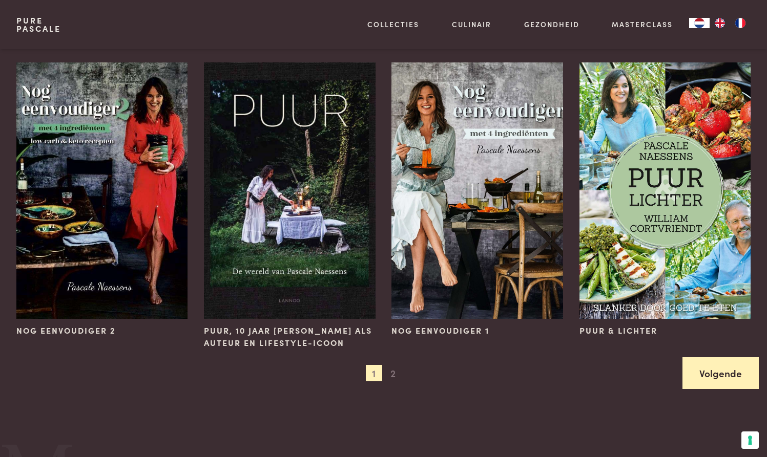
click at [712, 379] on link "Volgende" at bounding box center [720, 373] width 76 height 32
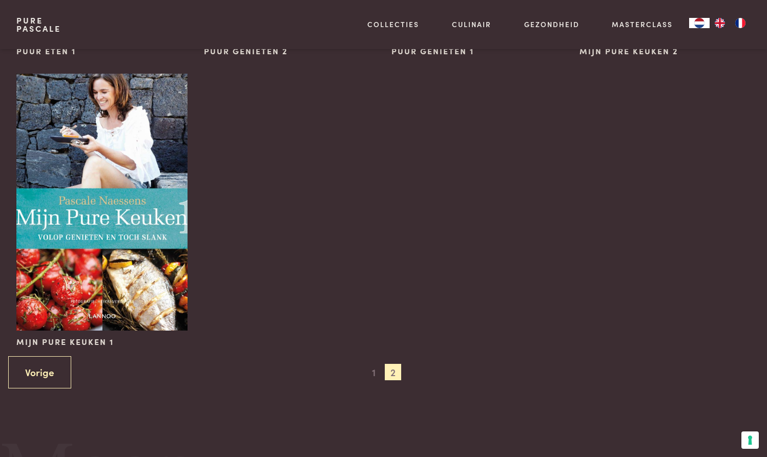
scroll to position [650, 0]
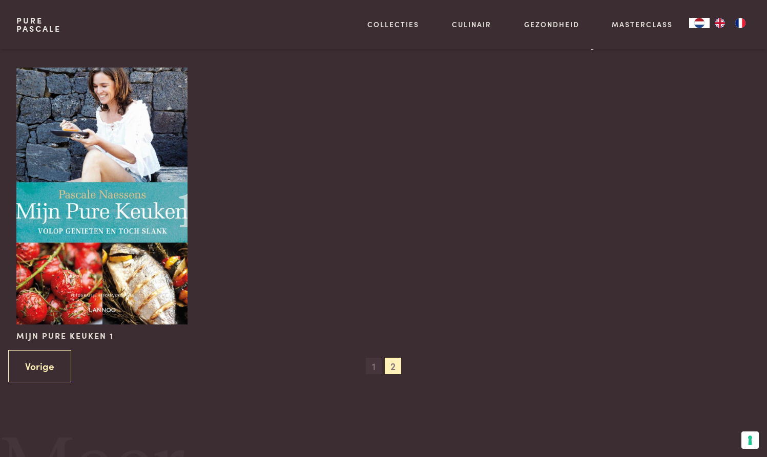
click at [375, 366] on span "1" at bounding box center [374, 366] width 16 height 16
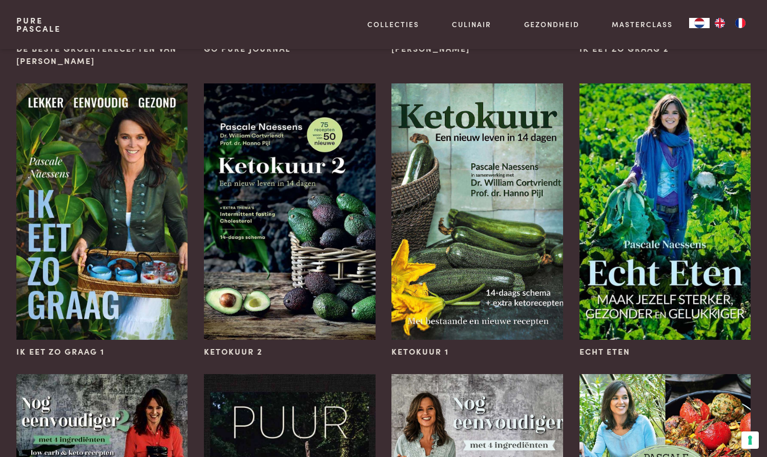
scroll to position [665, 0]
